Goal: Task Accomplishment & Management: Manage account settings

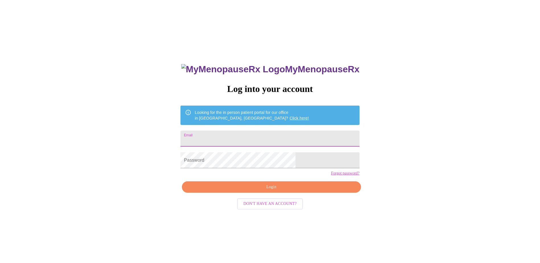
click at [226, 131] on input "Email" at bounding box center [270, 139] width 179 height 16
type input "[EMAIL_ADDRESS][DOMAIN_NAME]"
click at [254, 191] on span "Login" at bounding box center [272, 187] width 166 height 7
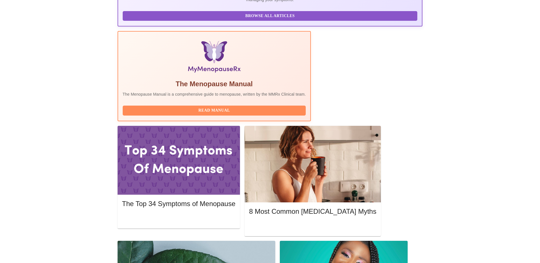
scroll to position [150, 0]
